Goal: Task Accomplishment & Management: Use online tool/utility

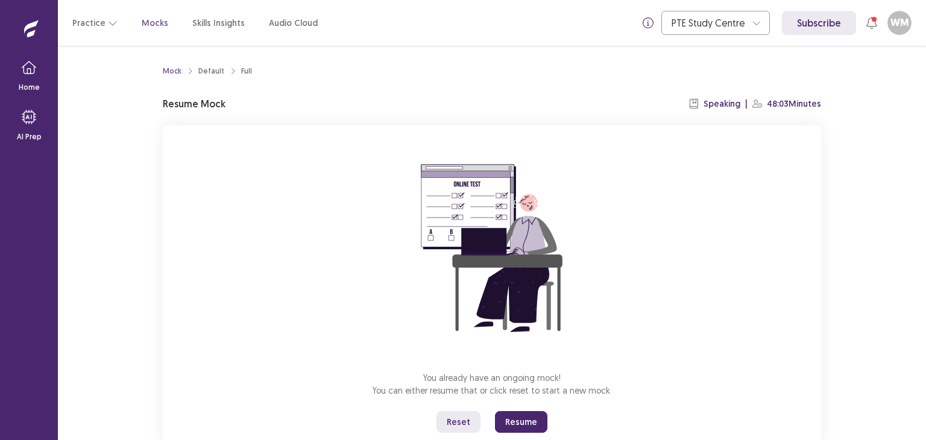
click at [466, 419] on button "Reset" at bounding box center [458, 422] width 44 height 22
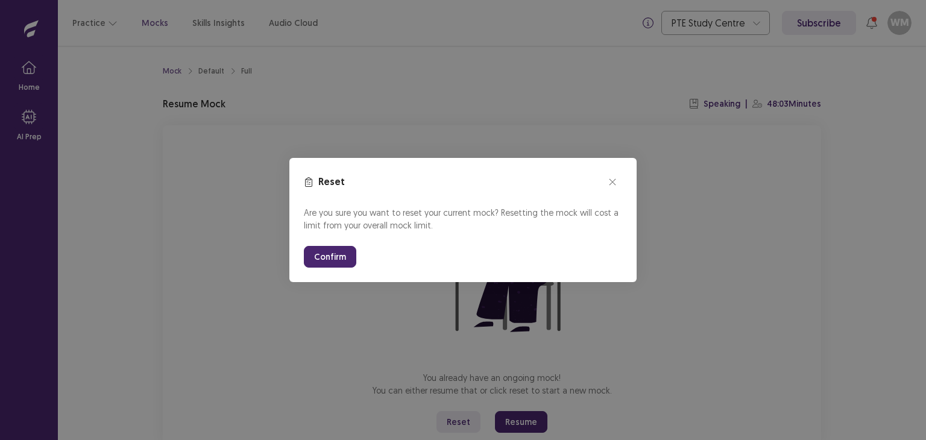
click at [330, 254] on button "Confirm" at bounding box center [330, 257] width 52 height 22
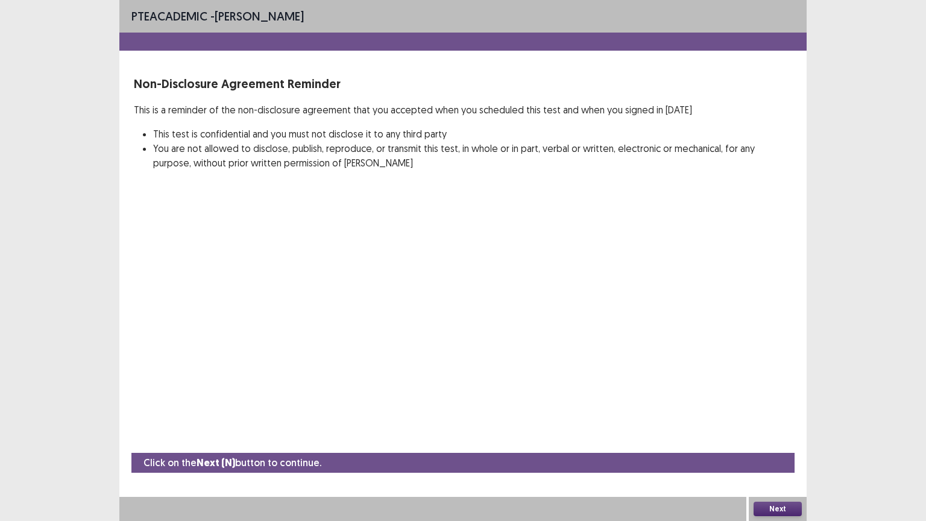
click at [764, 439] on button "Next" at bounding box center [777, 508] width 48 height 14
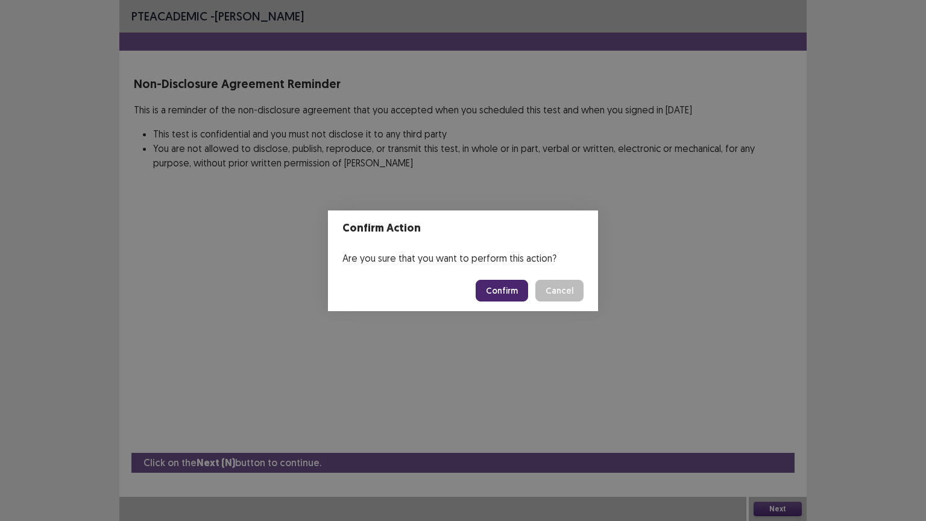
click at [509, 292] on button "Confirm" at bounding box center [502, 291] width 52 height 22
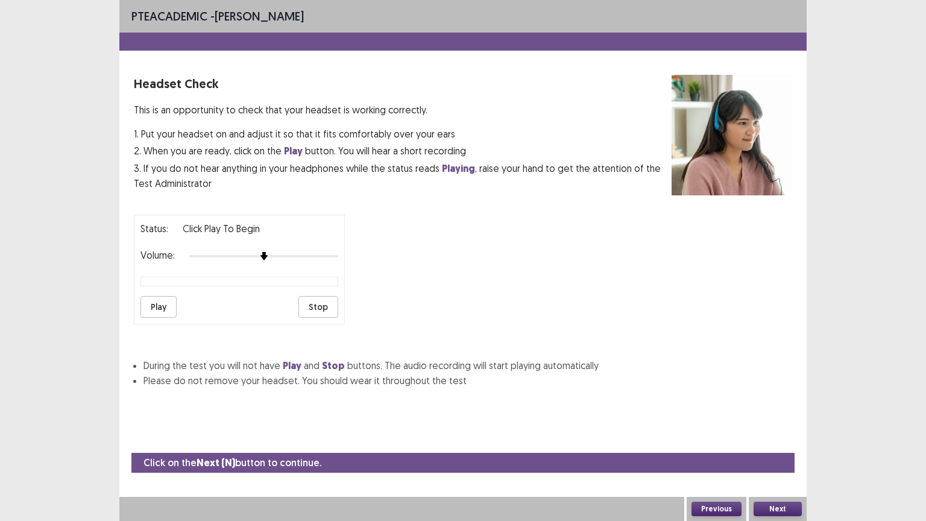
click at [279, 251] on div at bounding box center [263, 256] width 149 height 10
click at [172, 297] on button "Play" at bounding box center [158, 307] width 36 height 22
click at [304, 251] on div at bounding box center [263, 256] width 149 height 10
click at [787, 439] on button "Next" at bounding box center [777, 508] width 48 height 14
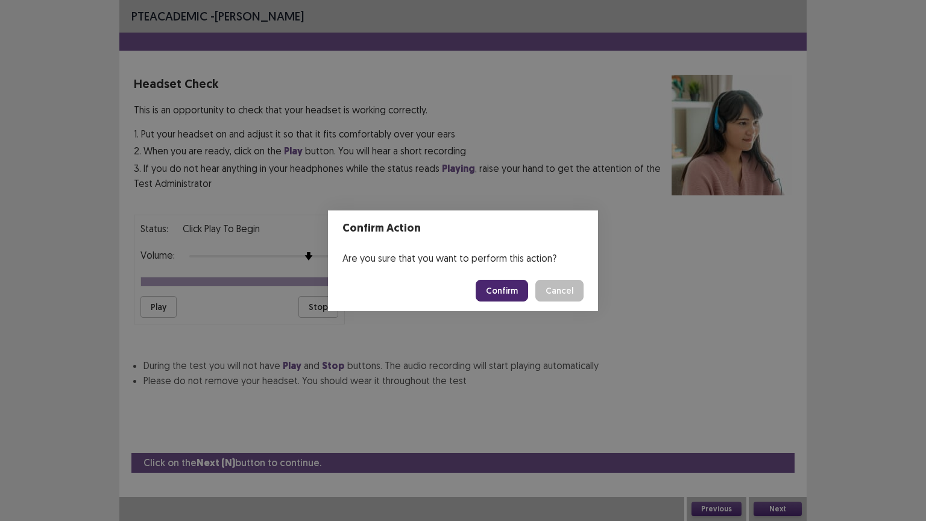
click at [504, 280] on button "Confirm" at bounding box center [502, 291] width 52 height 22
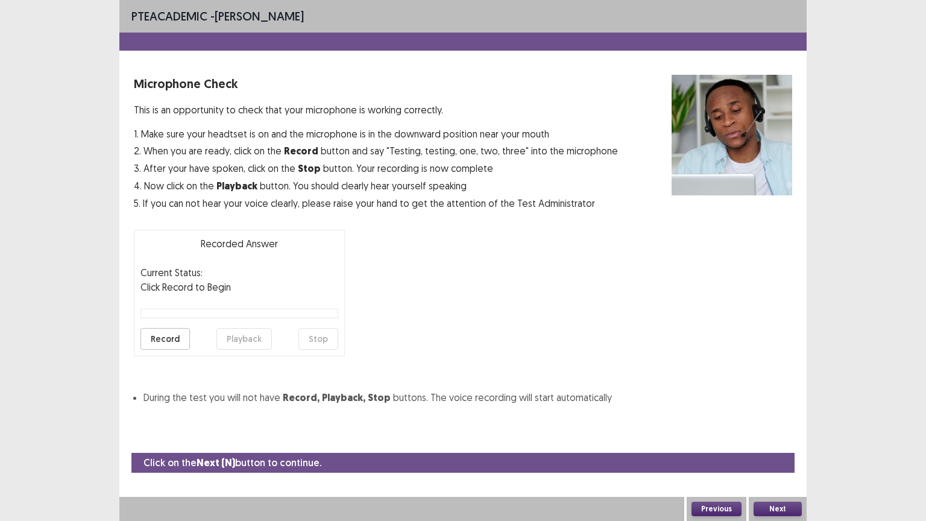
click at [774, 439] on button "Next" at bounding box center [777, 508] width 48 height 14
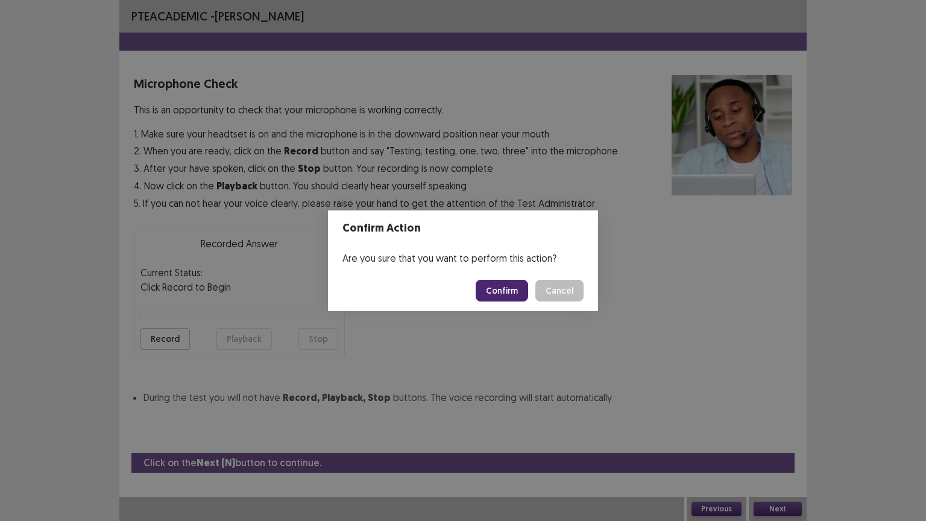
click at [517, 286] on button "Confirm" at bounding box center [502, 291] width 52 height 22
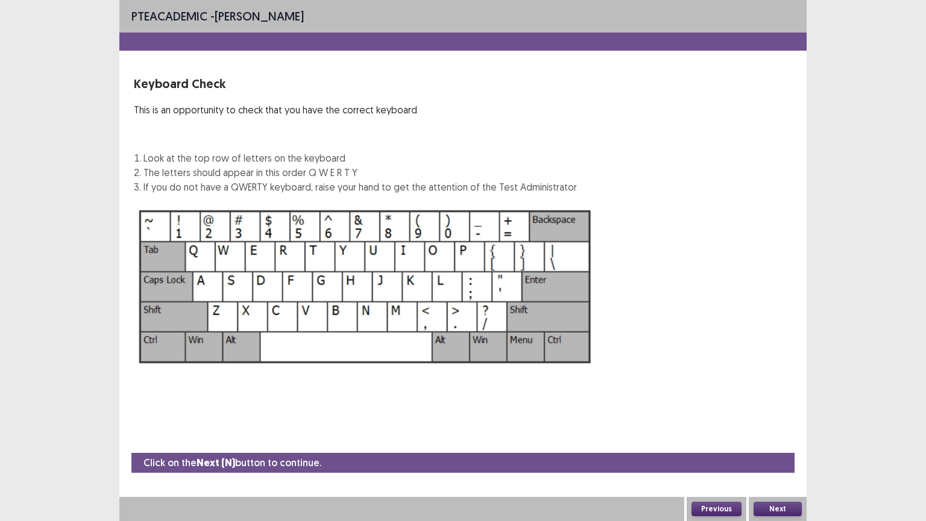
click at [788, 439] on button "Next" at bounding box center [777, 508] width 48 height 14
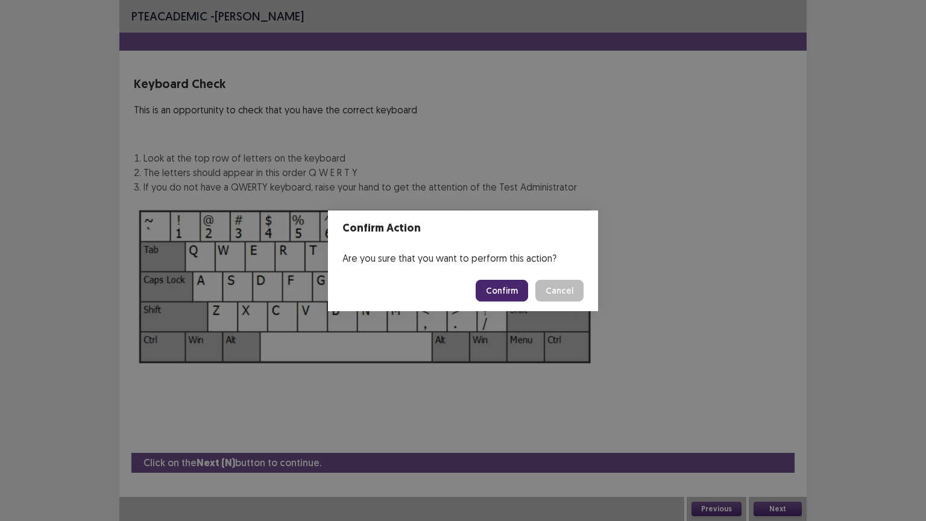
click at [508, 291] on button "Confirm" at bounding box center [502, 291] width 52 height 22
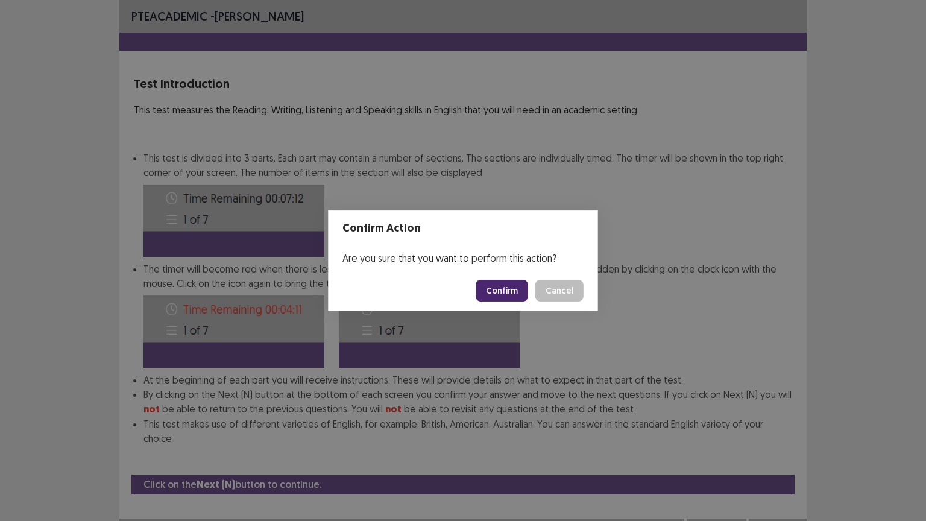
scroll to position [1, 0]
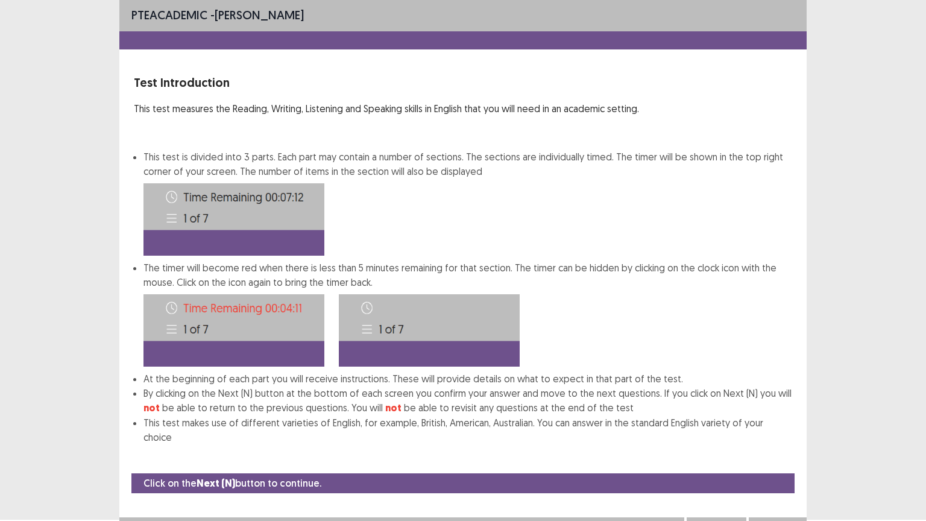
click at [779, 439] on button "Next" at bounding box center [777, 529] width 48 height 14
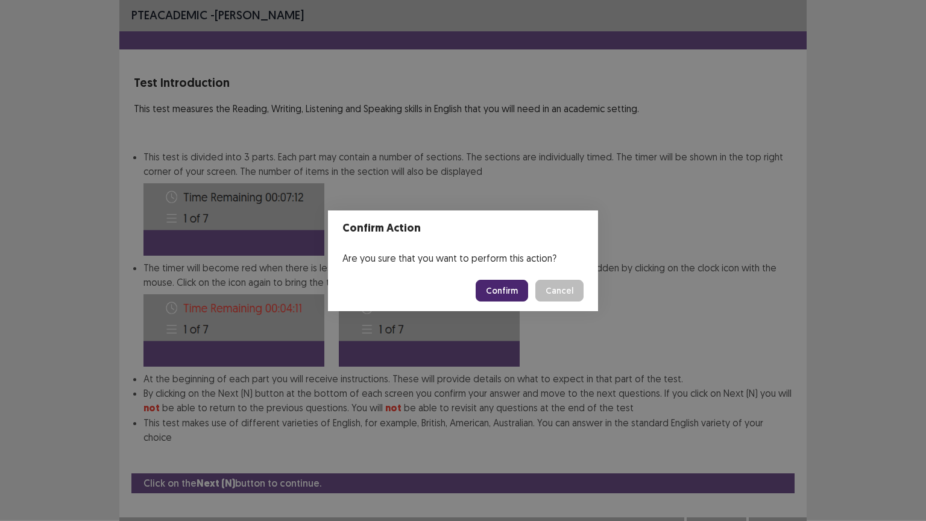
click at [497, 287] on button "Confirm" at bounding box center [502, 291] width 52 height 22
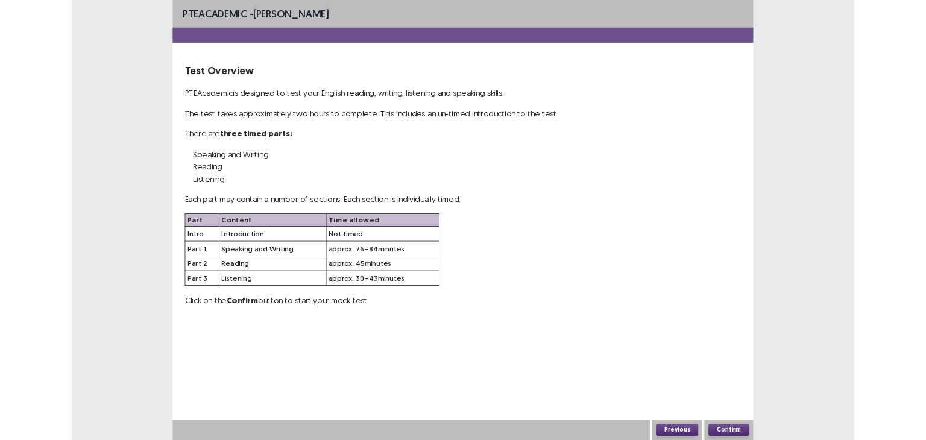
scroll to position [0, 0]
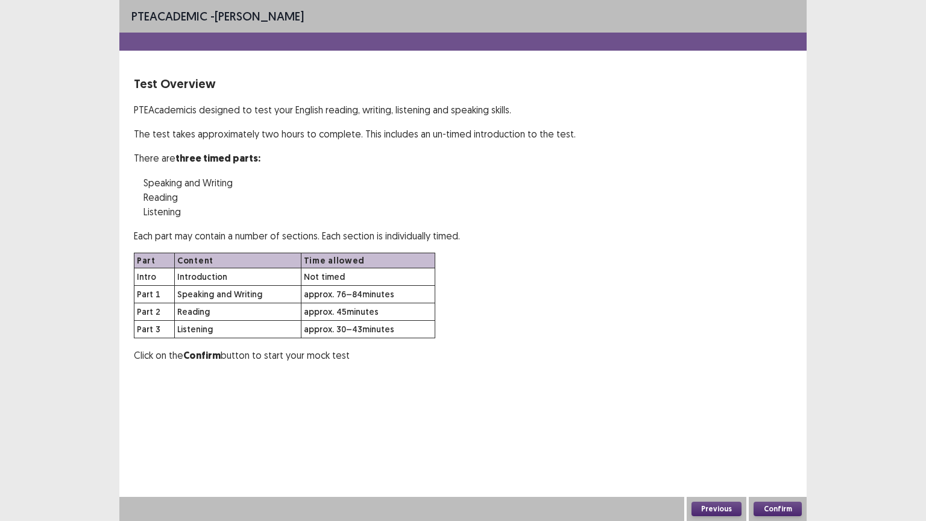
click at [772, 439] on button "Confirm" at bounding box center [777, 508] width 48 height 14
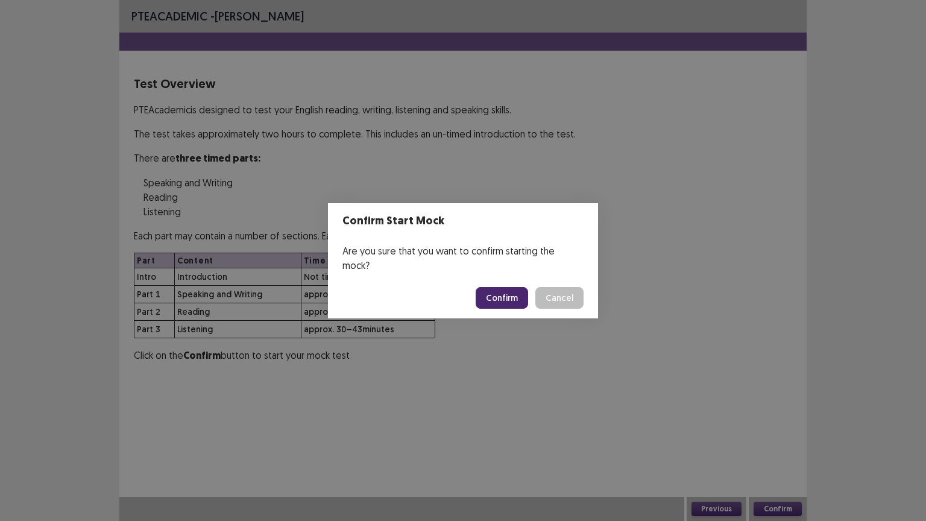
drag, startPoint x: 539, startPoint y: 297, endPoint x: 510, endPoint y: 288, distance: 30.1
click at [510, 288] on div "Confirm Cancel" at bounding box center [530, 298] width 108 height 22
click at [510, 288] on button "Confirm" at bounding box center [502, 298] width 52 height 22
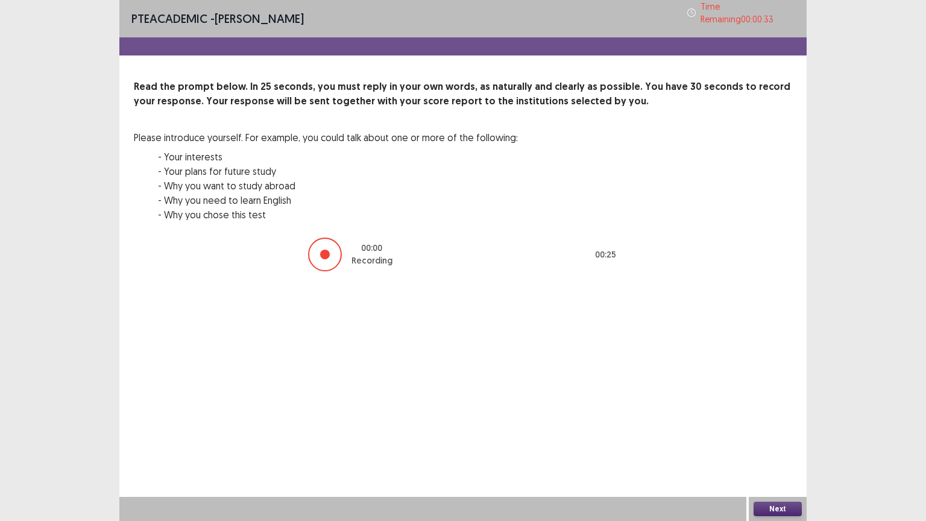
click at [787, 439] on button "Next" at bounding box center [777, 508] width 48 height 14
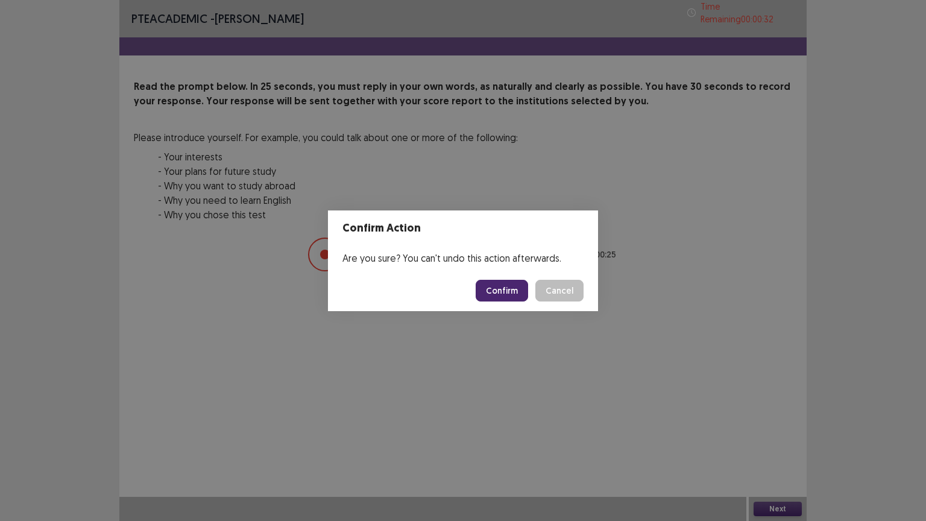
click at [535, 280] on button "Cancel" at bounding box center [559, 291] width 48 height 22
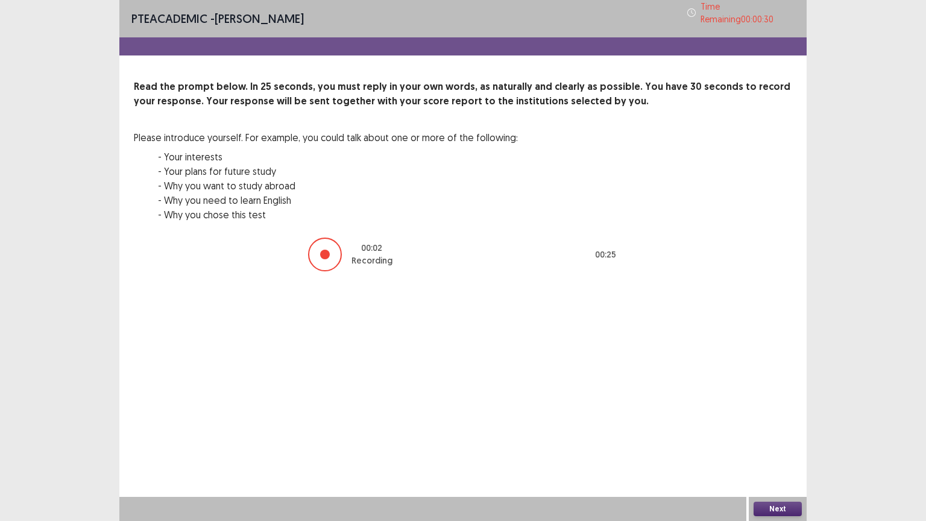
click at [787, 439] on button "Next" at bounding box center [777, 508] width 48 height 14
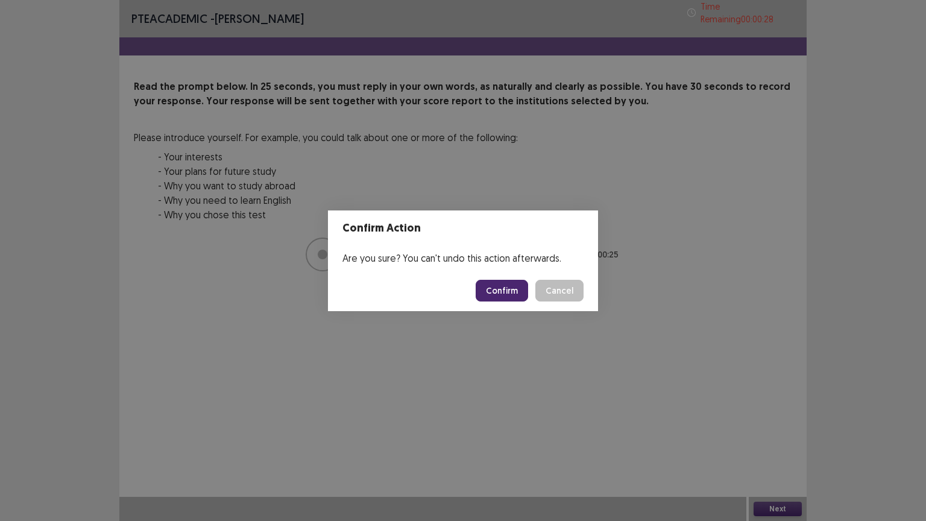
click at [499, 284] on button "Confirm" at bounding box center [502, 291] width 52 height 22
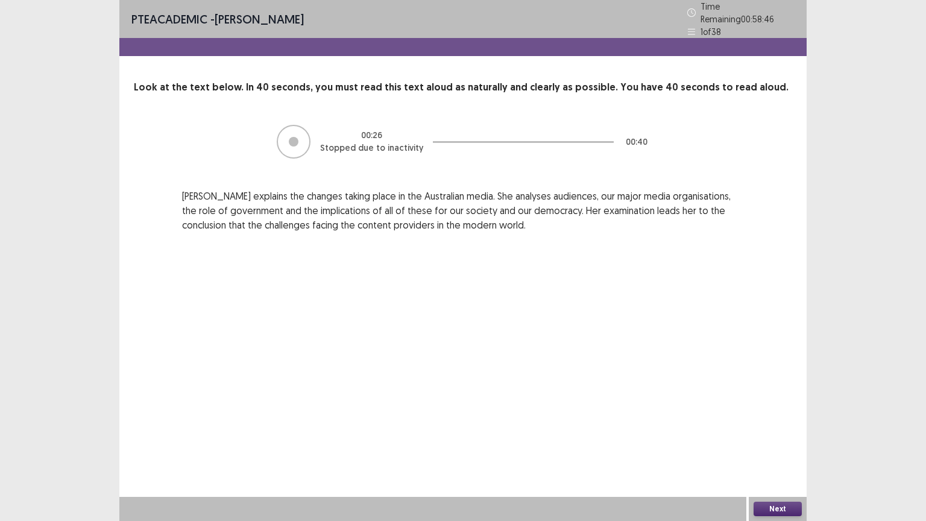
click at [771, 439] on button "Next" at bounding box center [777, 508] width 48 height 14
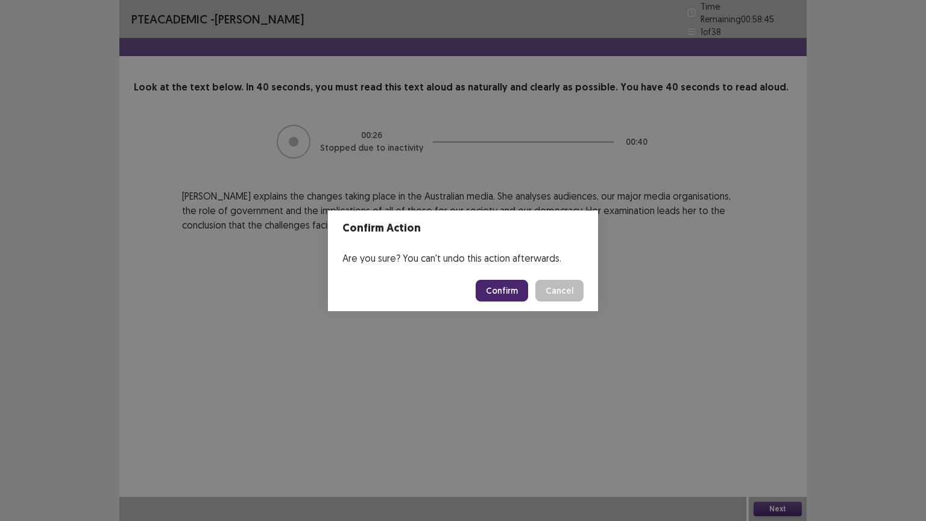
click at [504, 302] on footer "Confirm Cancel" at bounding box center [463, 290] width 270 height 41
click at [503, 301] on button "Confirm" at bounding box center [502, 291] width 52 height 22
